Goal: Transaction & Acquisition: Purchase product/service

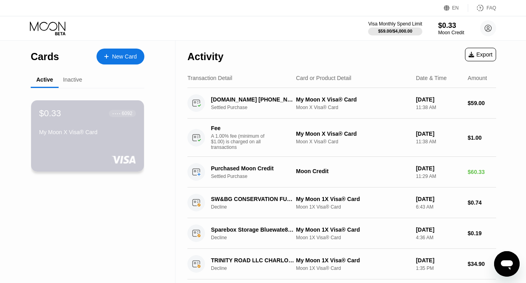
click at [111, 152] on div "$0.33 ● ● ● ● 6092 My Moon X Visa® Card" at bounding box center [87, 135] width 113 height 71
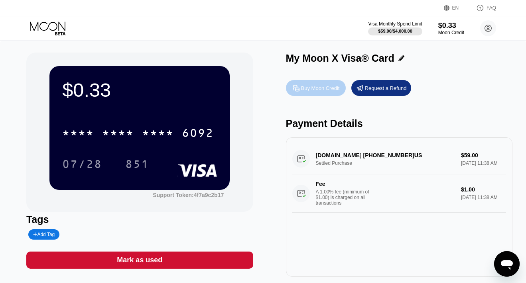
click at [324, 91] on div "Buy Moon Credit" at bounding box center [320, 88] width 39 height 7
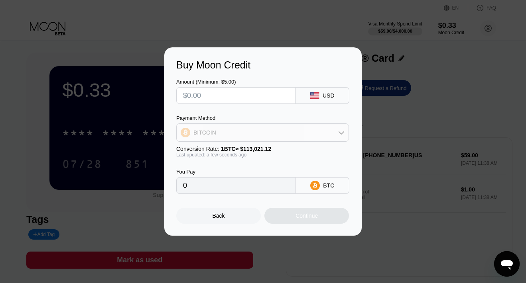
click at [327, 128] on div "BITCOIN" at bounding box center [263, 133] width 172 height 16
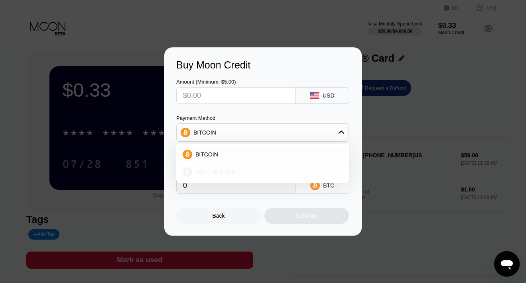
click at [282, 173] on div "USDT on TRON" at bounding box center [267, 172] width 150 height 6
type input "0.00"
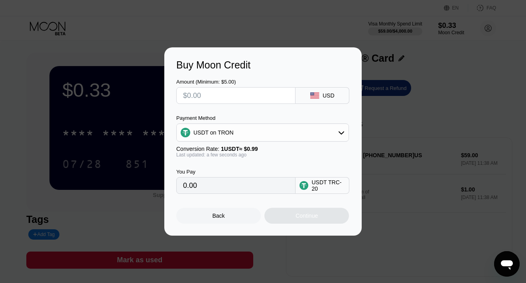
click at [256, 178] on input "0.00" at bounding box center [236, 186] width 106 height 16
click at [272, 89] on input "text" at bounding box center [236, 96] width 106 height 16
type input "$3"
type input "3.03"
type input "$39"
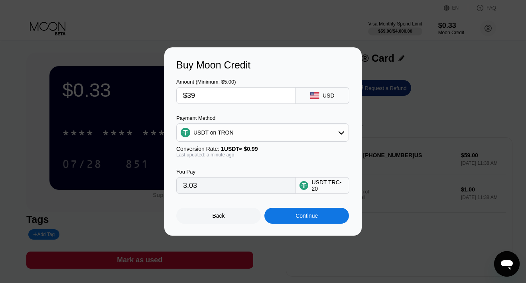
type input "39.39"
type input "$3"
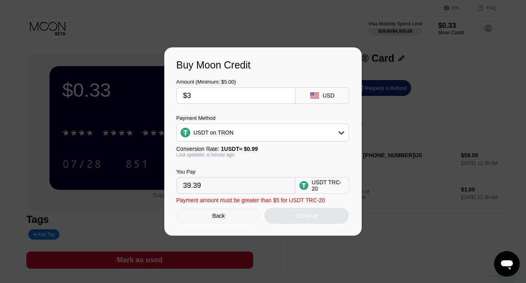
type input "3.03"
type input "0.00"
type input "$4"
type input "4.04"
type input "$40"
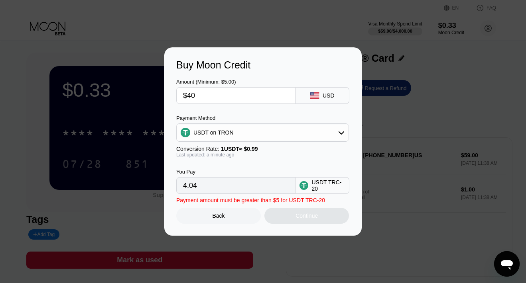
type input "40.40"
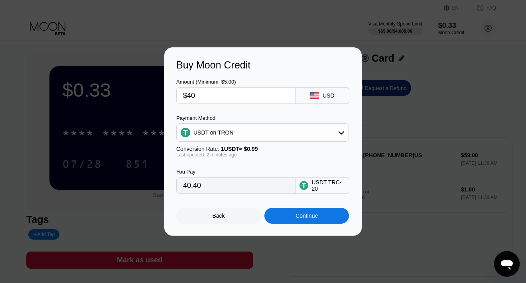
type input "$40"
click at [278, 215] on div "Continue" at bounding box center [306, 216] width 85 height 16
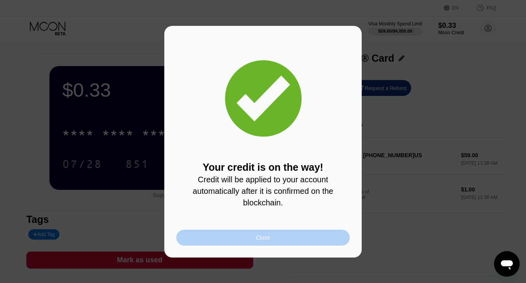
click at [264, 242] on div "Close" at bounding box center [262, 238] width 173 height 16
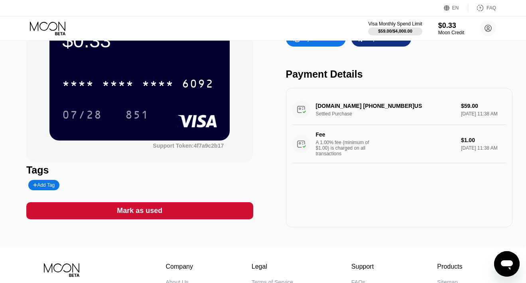
scroll to position [49, 0]
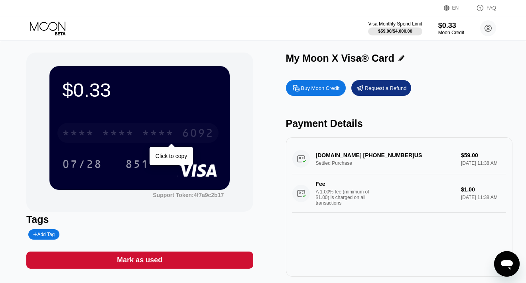
click at [117, 134] on div "* * * *" at bounding box center [118, 134] width 32 height 13
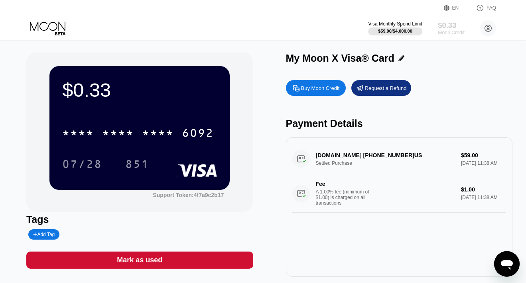
click at [451, 30] on div "Moon Credit" at bounding box center [451, 33] width 27 height 6
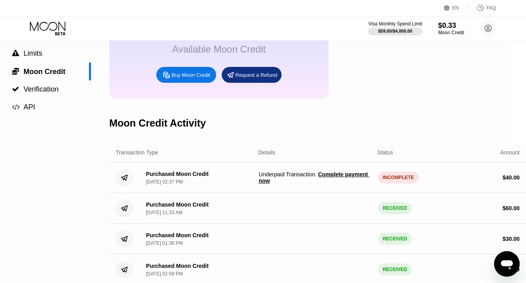
scroll to position [72, 18]
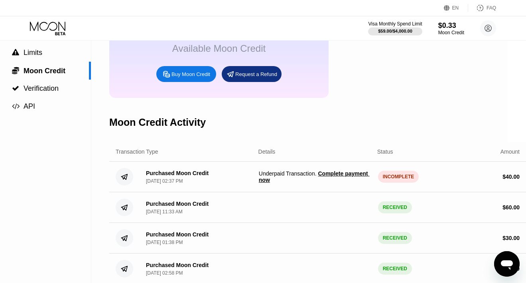
click at [335, 173] on span "Complete payment now" at bounding box center [314, 177] width 111 height 13
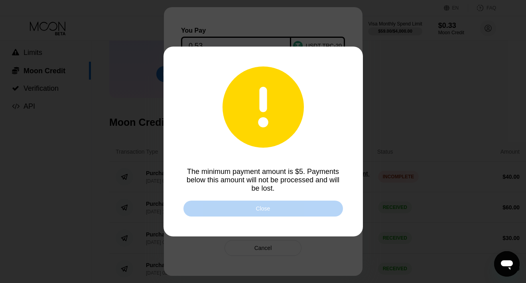
click at [297, 203] on div "Close" at bounding box center [262, 209] width 159 height 16
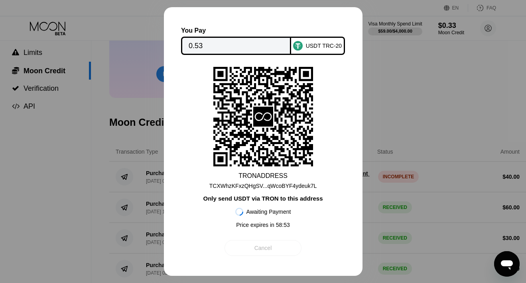
click at [267, 245] on div "Cancel" at bounding box center [263, 248] width 18 height 7
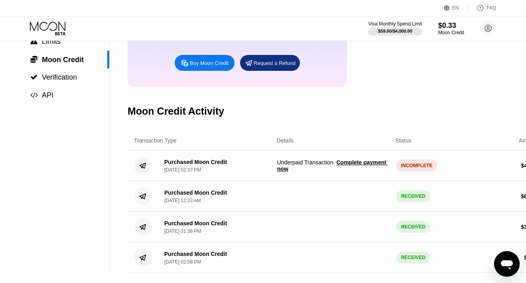
scroll to position [83, 18]
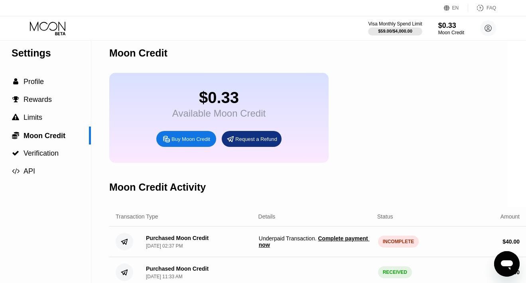
scroll to position [0, 18]
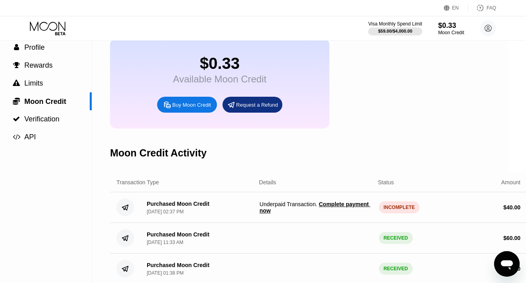
scroll to position [41, 18]
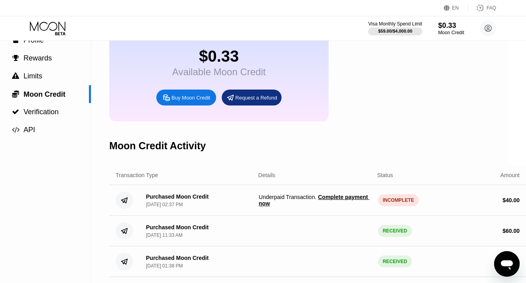
scroll to position [55, 18]
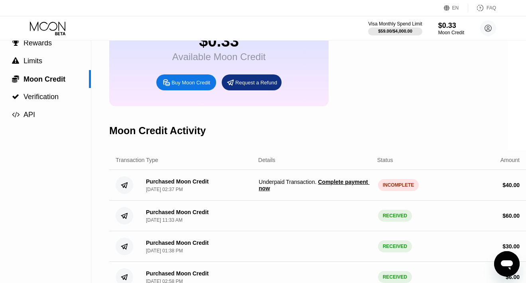
scroll to position [68, 18]
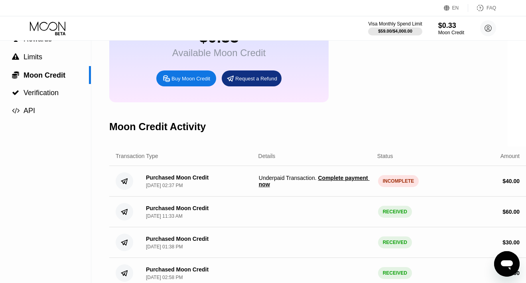
click at [330, 179] on span "Complete payment now" at bounding box center [314, 181] width 111 height 13
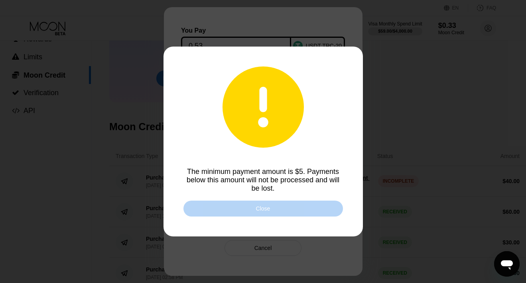
click at [289, 213] on div "Close" at bounding box center [262, 209] width 159 height 16
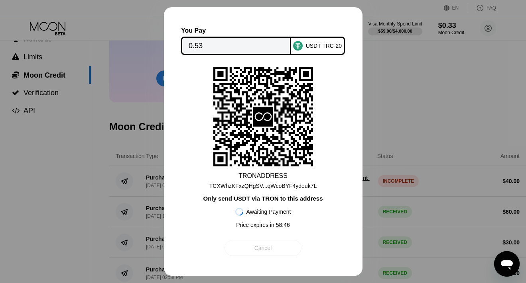
click at [270, 249] on div "Cancel" at bounding box center [263, 248] width 18 height 7
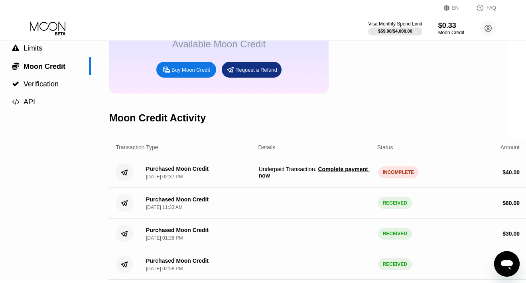
scroll to position [79, 18]
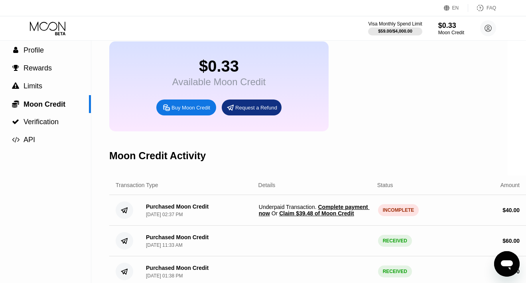
scroll to position [40, 18]
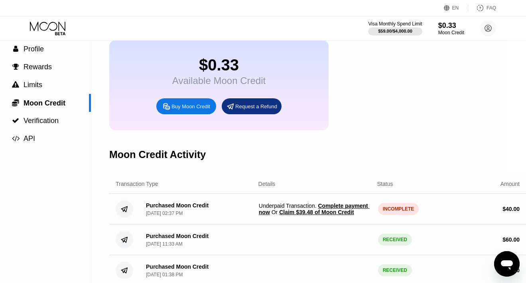
click at [279, 216] on span "Claim $39.48 of Moon Credit" at bounding box center [316, 212] width 75 height 6
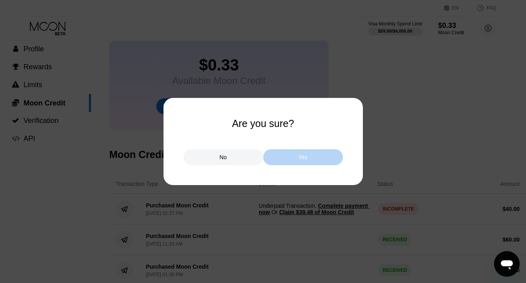
click at [296, 158] on div "Yes" at bounding box center [303, 158] width 80 height 16
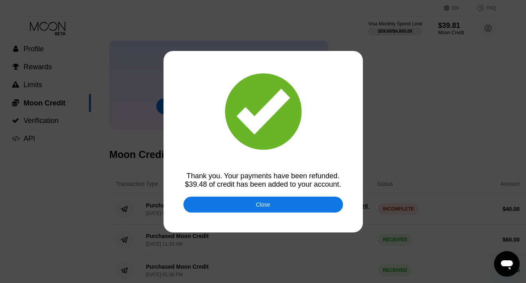
click at [271, 199] on div "Close" at bounding box center [262, 205] width 159 height 16
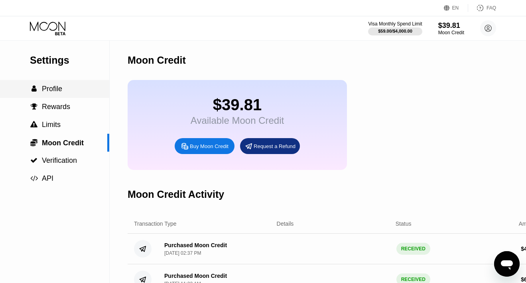
click at [71, 92] on div " Profile" at bounding box center [54, 89] width 109 height 8
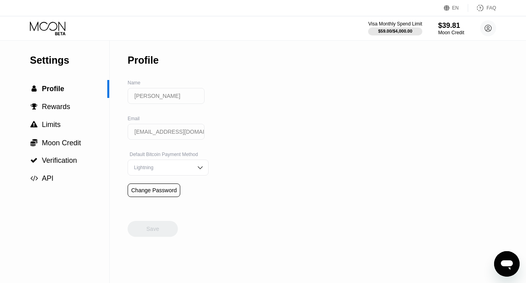
click at [58, 24] on icon at bounding box center [48, 29] width 37 height 14
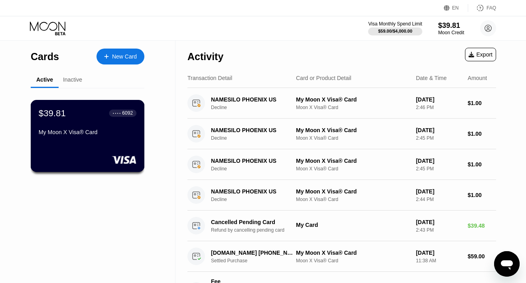
click at [90, 111] on div "$39.81 ● ● ● ● 6092" at bounding box center [88, 113] width 98 height 10
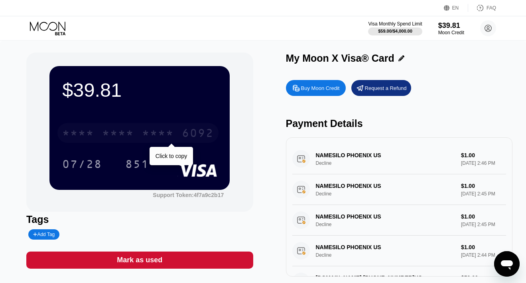
click at [87, 134] on div "* * * *" at bounding box center [78, 134] width 32 height 13
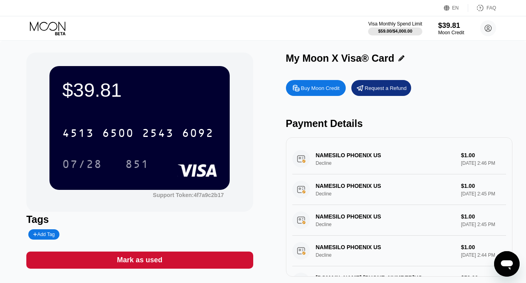
click at [183, 106] on div "$39.81 4513 6500 2543 6092 07/28 851" at bounding box center [139, 128] width 180 height 124
click at [337, 89] on div "Buy Moon Credit" at bounding box center [320, 88] width 39 height 7
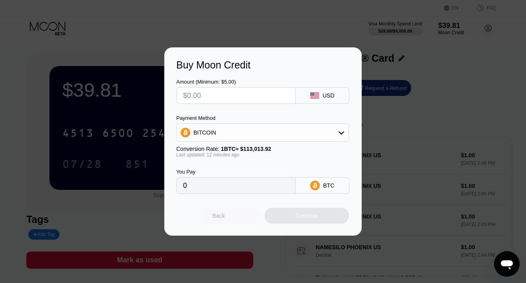
click at [204, 221] on div "Back" at bounding box center [218, 216] width 85 height 16
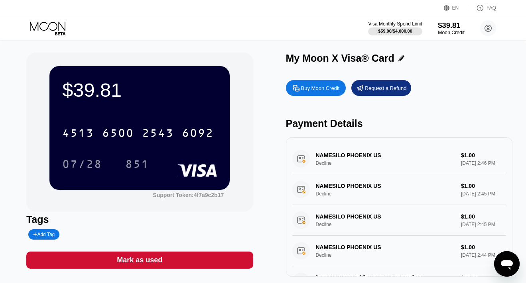
click at [456, 27] on div "$39.81" at bounding box center [451, 25] width 27 height 8
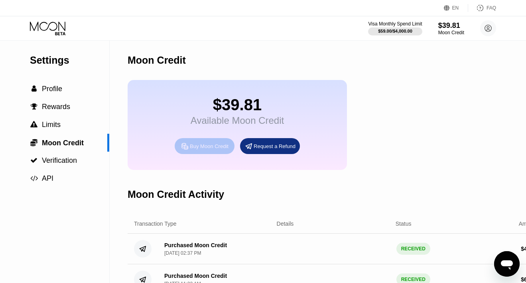
click at [210, 150] on div "Buy Moon Credit" at bounding box center [209, 146] width 39 height 7
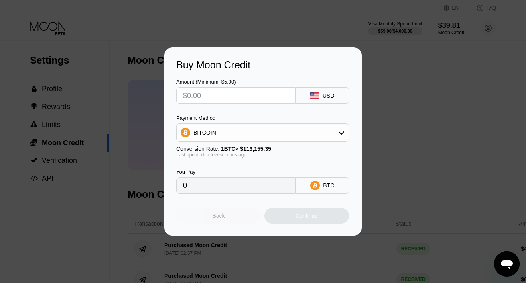
click at [211, 220] on div "Back" at bounding box center [218, 216] width 85 height 16
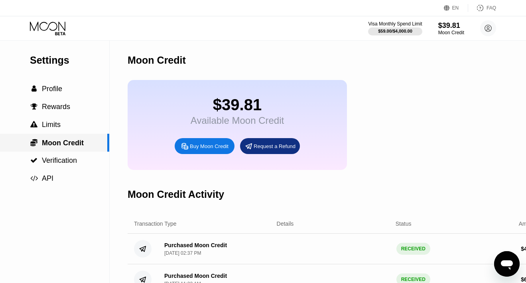
click at [71, 144] on span "Moon Credit" at bounding box center [63, 143] width 42 height 8
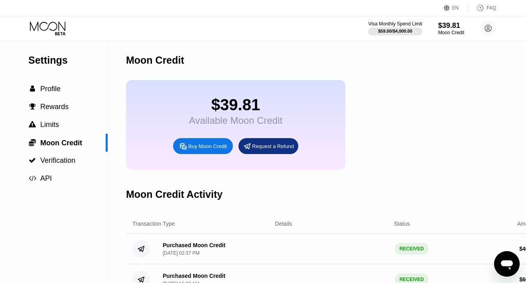
scroll to position [0, 2]
click at [65, 84] on div " Profile" at bounding box center [52, 89] width 109 height 18
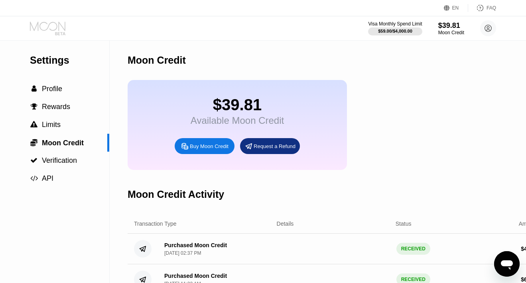
click at [41, 30] on icon at bounding box center [48, 29] width 37 height 14
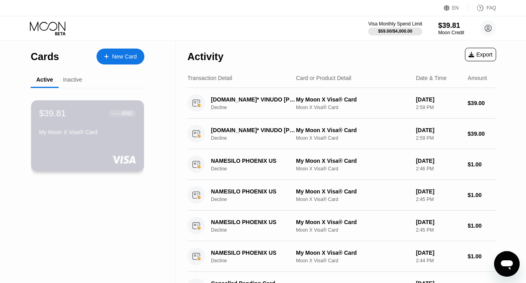
click at [90, 138] on div "My Moon X Visa® Card" at bounding box center [87, 134] width 97 height 10
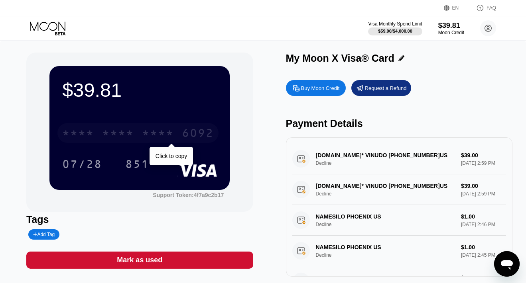
click at [136, 133] on div "* * * * * * * * * * * * 6092" at bounding box center [137, 133] width 161 height 20
